Goal: Information Seeking & Learning: Learn about a topic

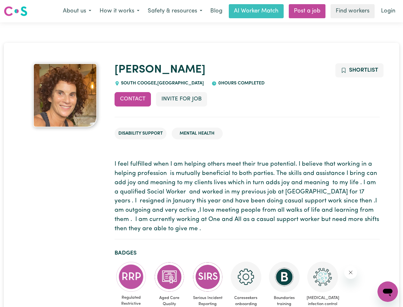
click at [77, 11] on button "About us" at bounding box center [77, 10] width 37 height 13
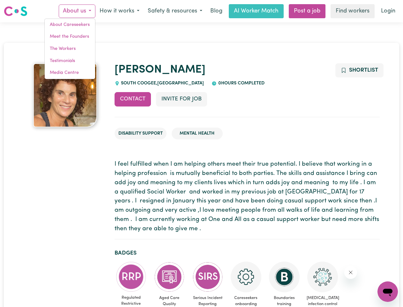
click at [119, 11] on button "How it works" at bounding box center [120, 10] width 48 height 13
click at [175, 11] on button "Safety & resources" at bounding box center [175, 10] width 63 height 13
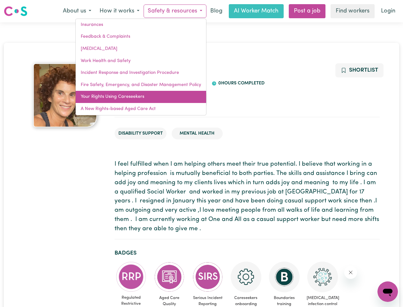
click at [133, 99] on link "Your Rights Using Careseekers" at bounding box center [141, 97] width 131 height 12
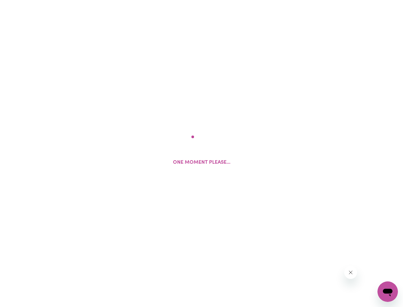
click at [181, 0] on html "One moment please..." at bounding box center [201, 0] width 403 height 0
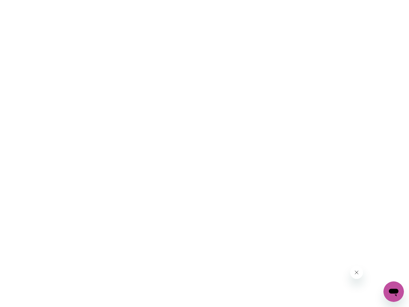
click at [359, 0] on html at bounding box center [204, 0] width 409 height 0
click at [131, 0] on html at bounding box center [204, 0] width 409 height 0
click at [170, 0] on html at bounding box center [204, 0] width 409 height 0
